Goal: Transaction & Acquisition: Purchase product/service

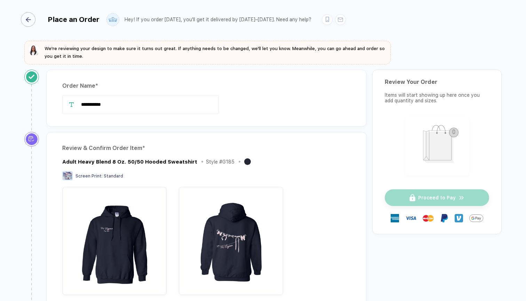
click at [35, 18] on div "button" at bounding box center [28, 19] width 15 height 15
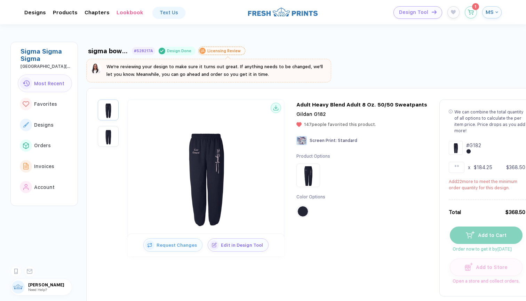
click at [375, 217] on div "Product Options Color Options" at bounding box center [362, 189] width 131 height 71
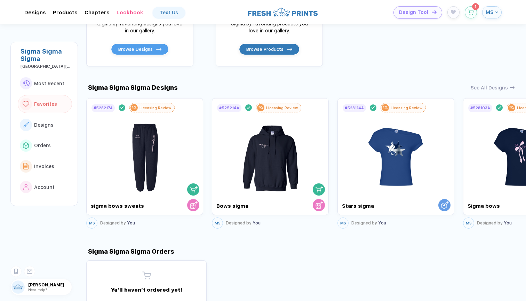
scroll to position [361, 0]
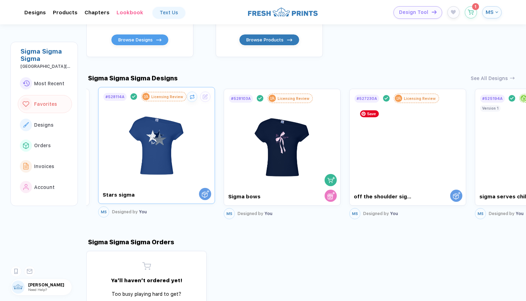
drag, startPoint x: 383, startPoint y: 175, endPoint x: 142, endPoint y: 168, distance: 240.3
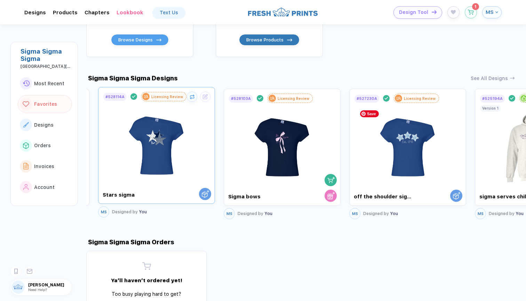
click at [142, 168] on img at bounding box center [157, 143] width 78 height 82
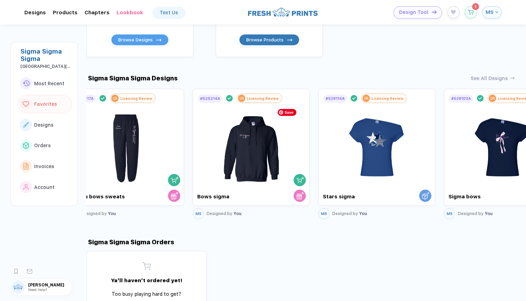
drag, startPoint x: 420, startPoint y: 159, endPoint x: 526, endPoint y: 162, distance: 106.6
click at [526, 162] on div "sigma bows sweats #528217A Design Done Licensing Review We're reviewing your de…" at bounding box center [306, 162] width 440 height 277
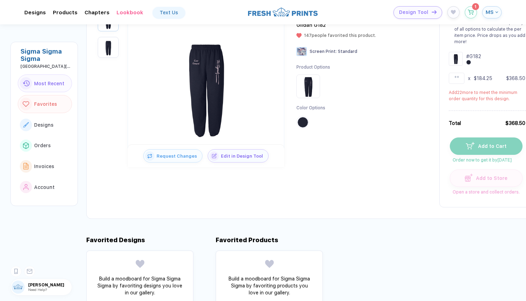
scroll to position [61, 0]
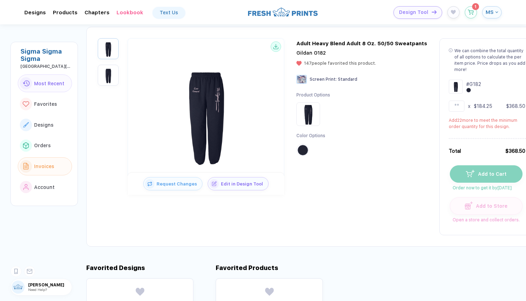
click at [47, 164] on span "Invoices" at bounding box center [44, 167] width 20 height 6
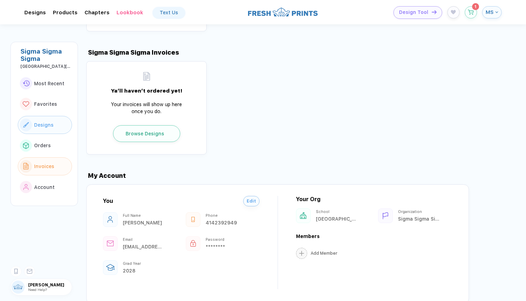
scroll to position [680, 0]
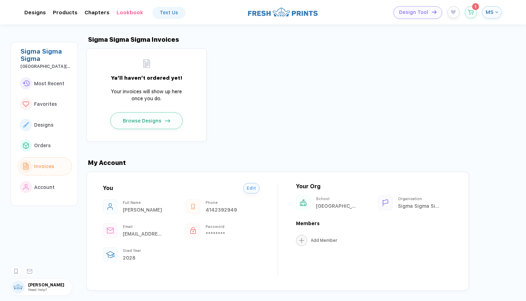
click at [256, 125] on div "Ya’ll haven’t ordered yet! Your invoices will show up here once you do. Browse …" at bounding box center [306, 94] width 440 height 93
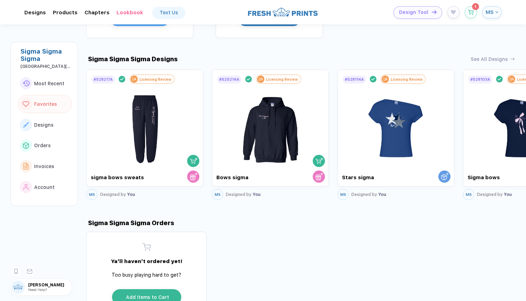
scroll to position [376, 0]
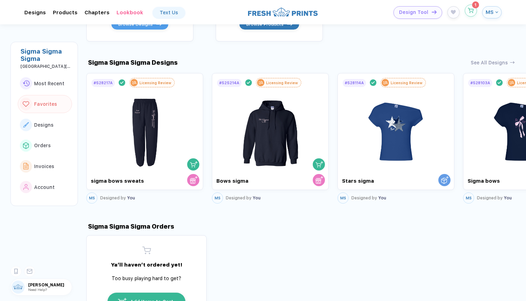
click at [470, 13] on button "button" at bounding box center [471, 11] width 12 height 12
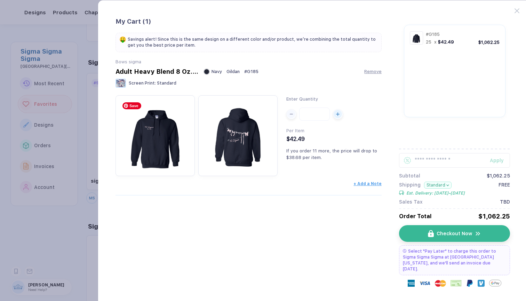
click at [160, 151] on img "button" at bounding box center [155, 135] width 72 height 72
